Goal: Task Accomplishment & Management: Manage account settings

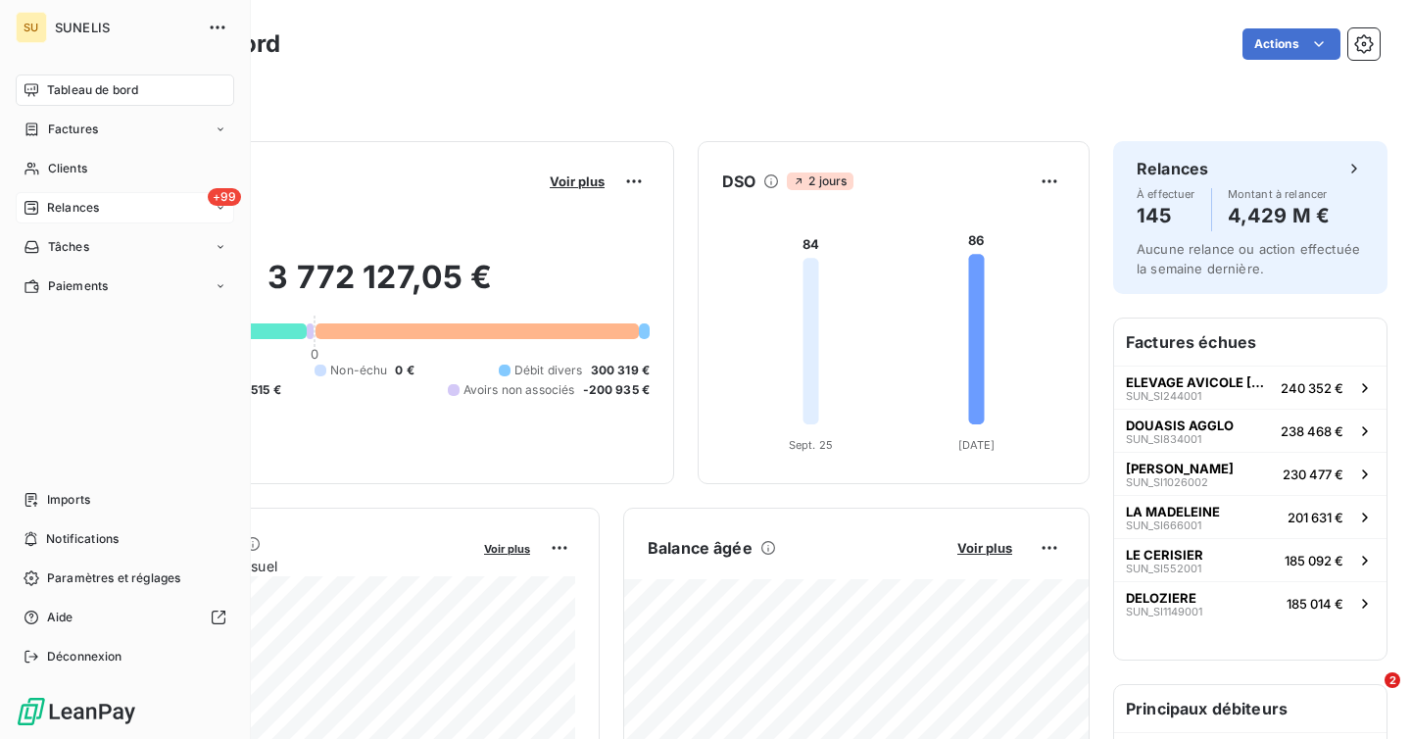
click at [104, 207] on div "+99 Relances" at bounding box center [125, 207] width 218 height 31
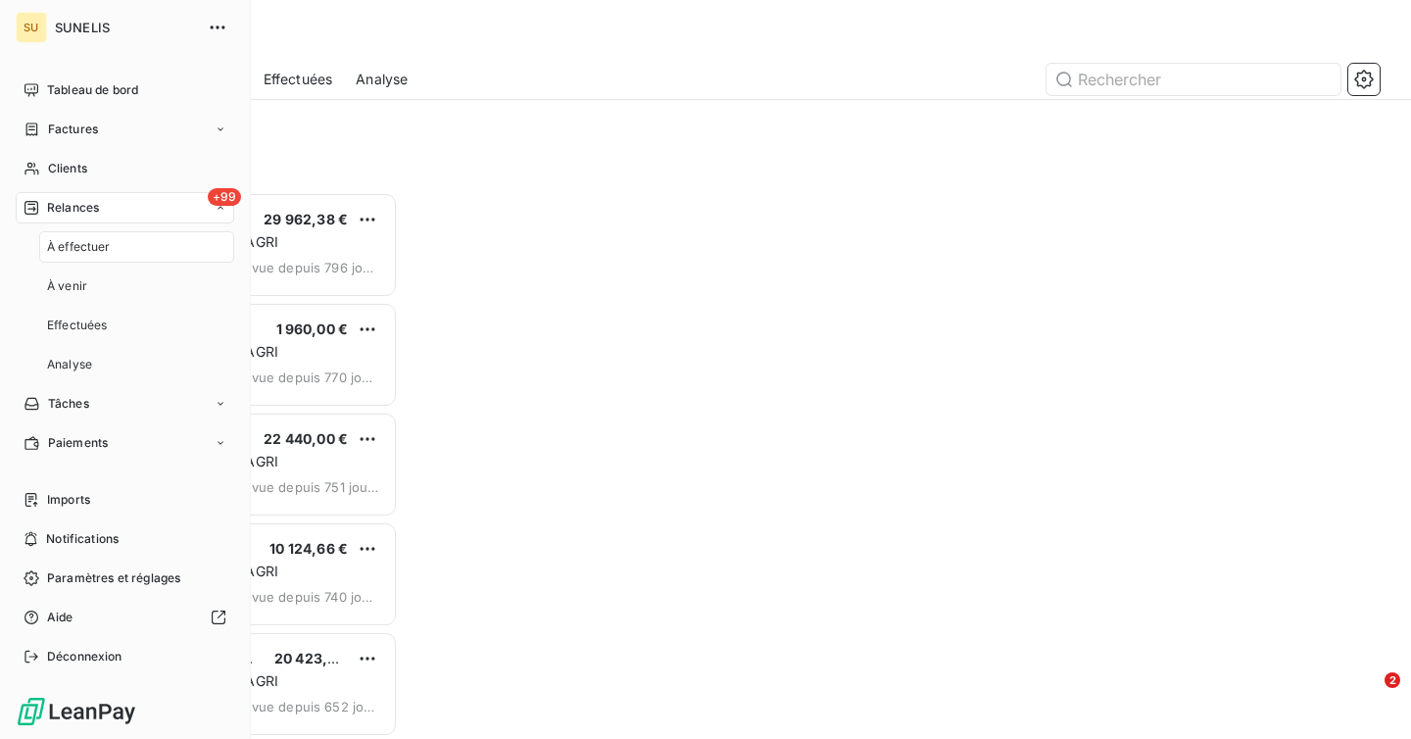
scroll to position [547, 304]
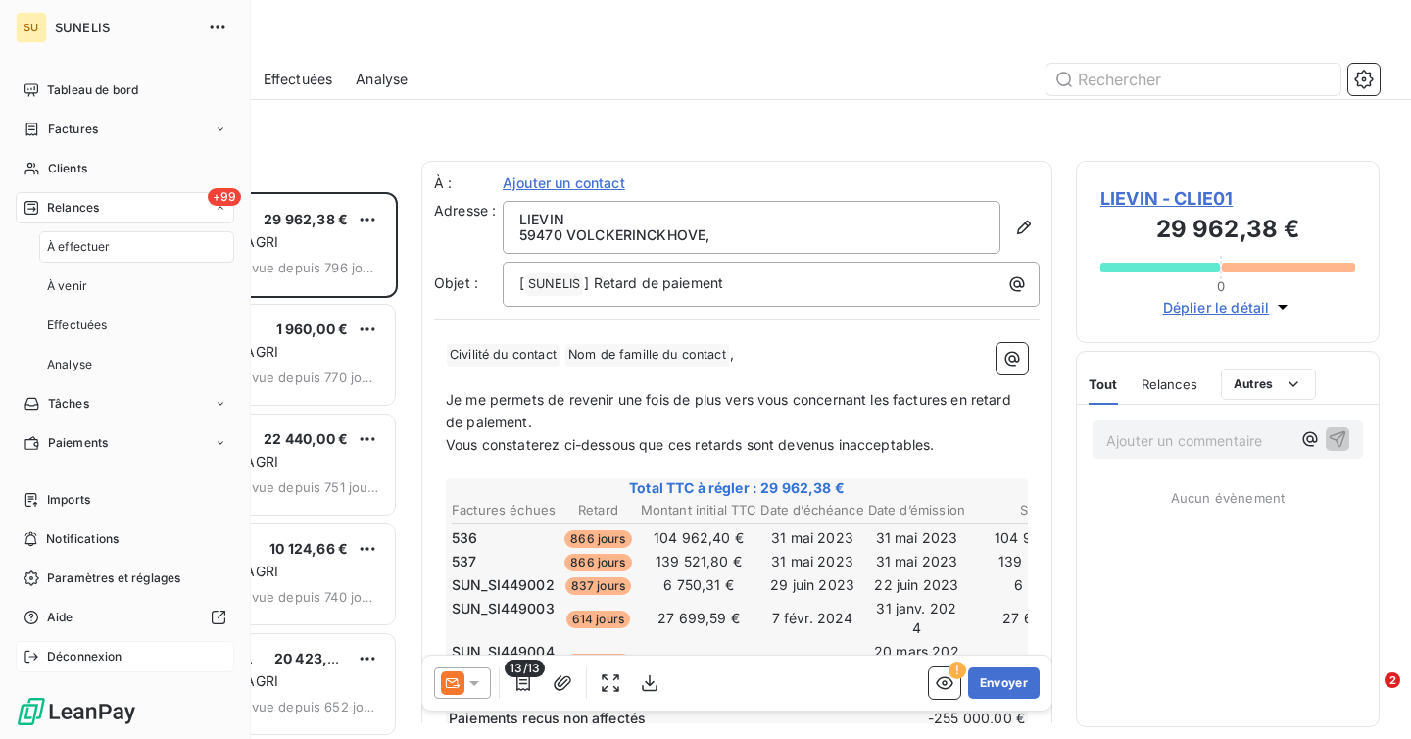
click at [85, 648] on span "Déconnexion" at bounding box center [84, 656] width 75 height 18
